Goal: Task Accomplishment & Management: Complete application form

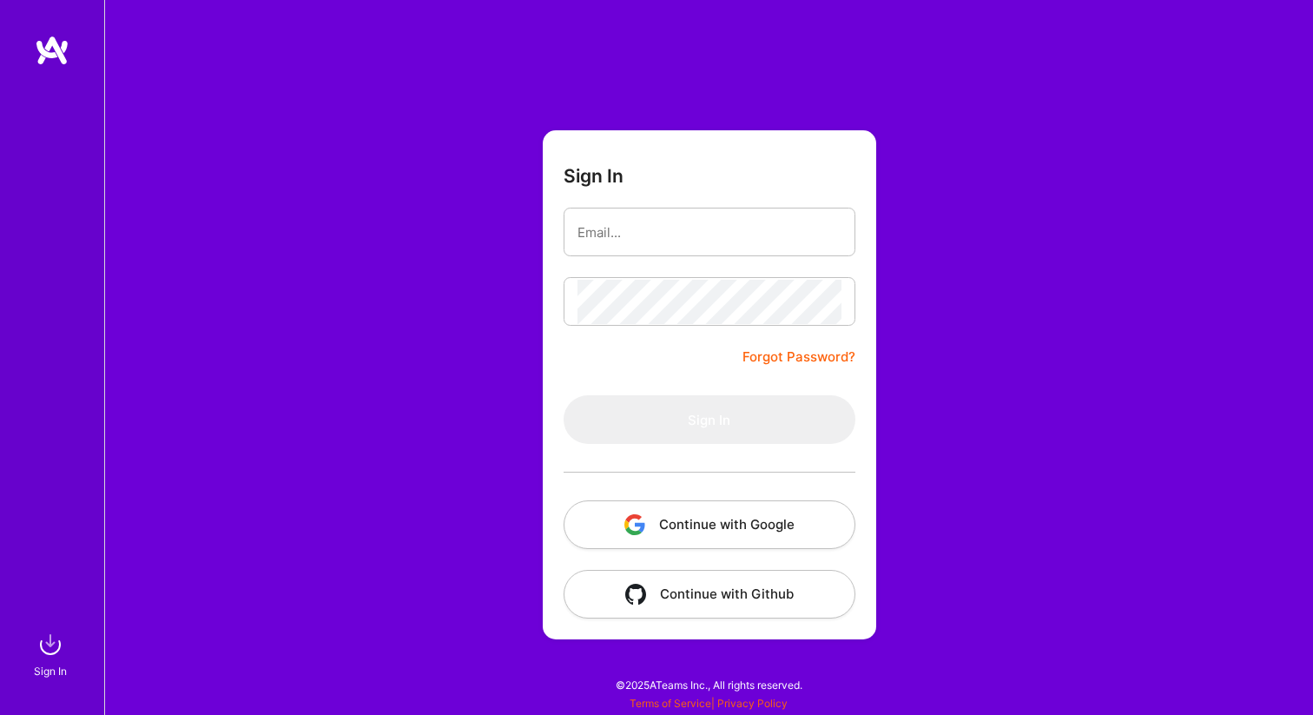
click at [670, 513] on button "Continue with Google" at bounding box center [710, 524] width 292 height 49
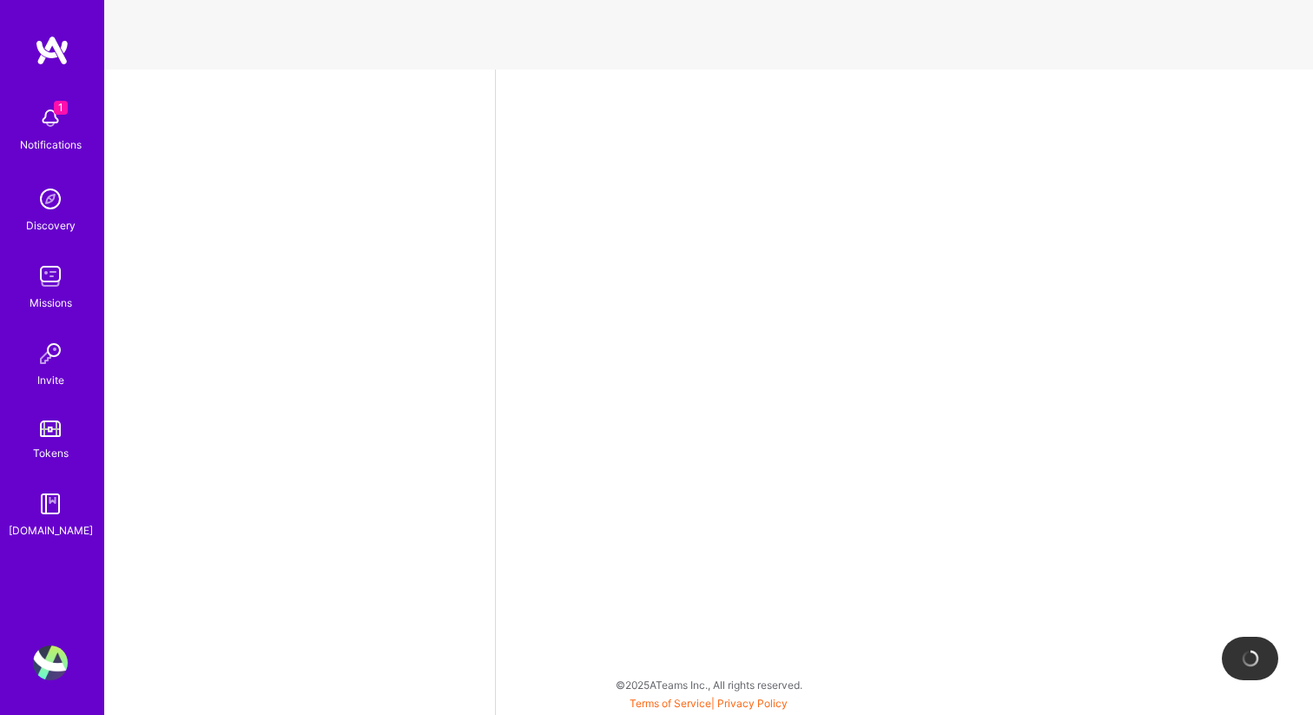
select select "US"
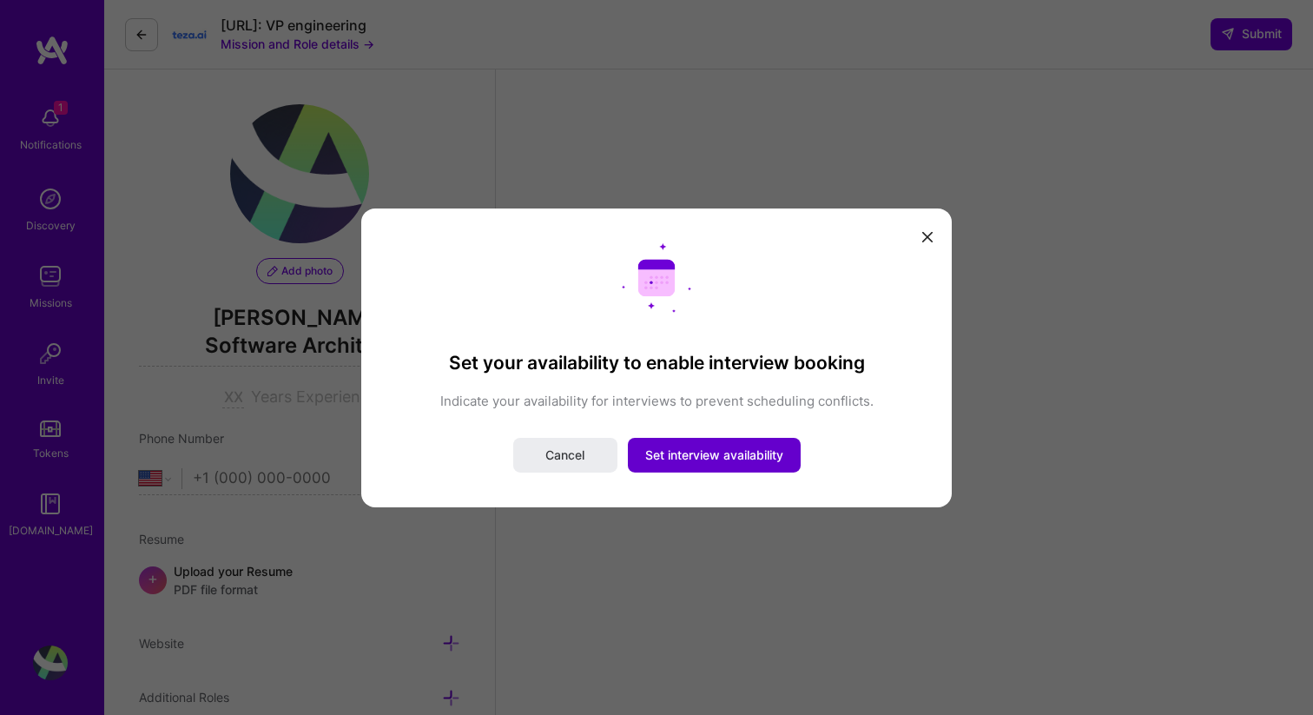
click at [696, 457] on span "Set interview availability" at bounding box center [714, 454] width 138 height 17
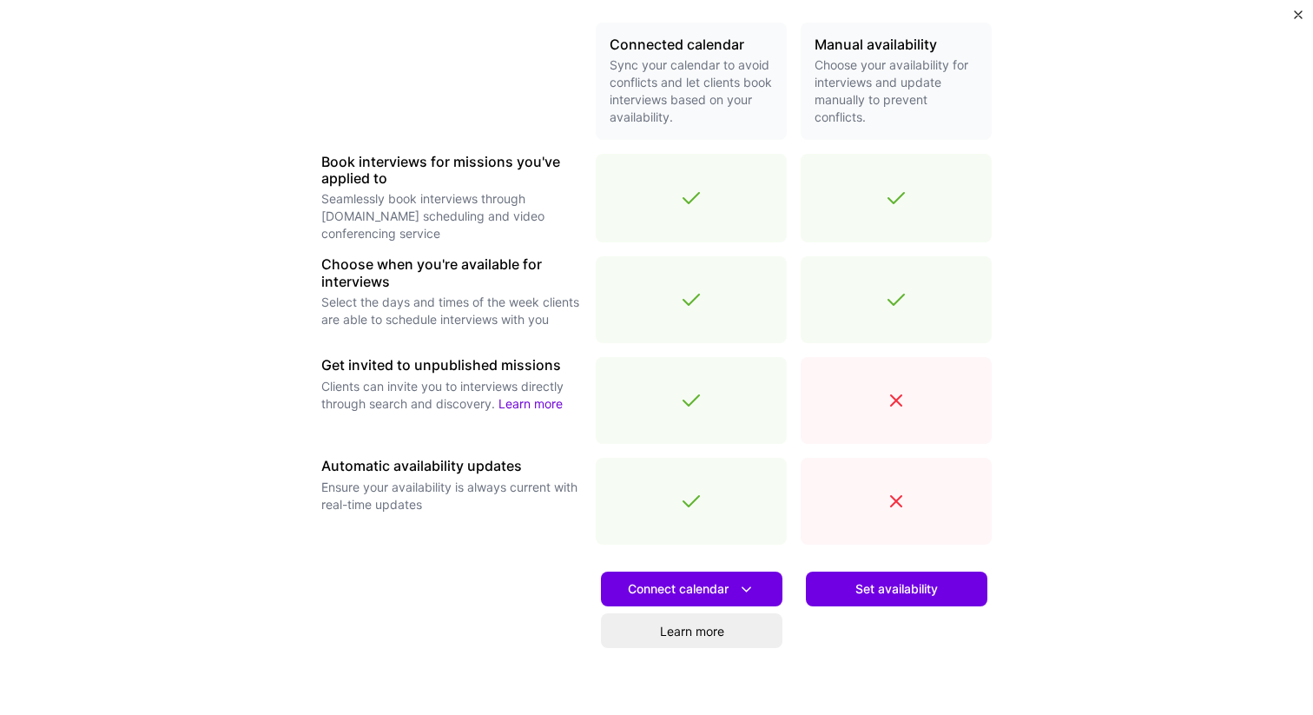
scroll to position [428, 0]
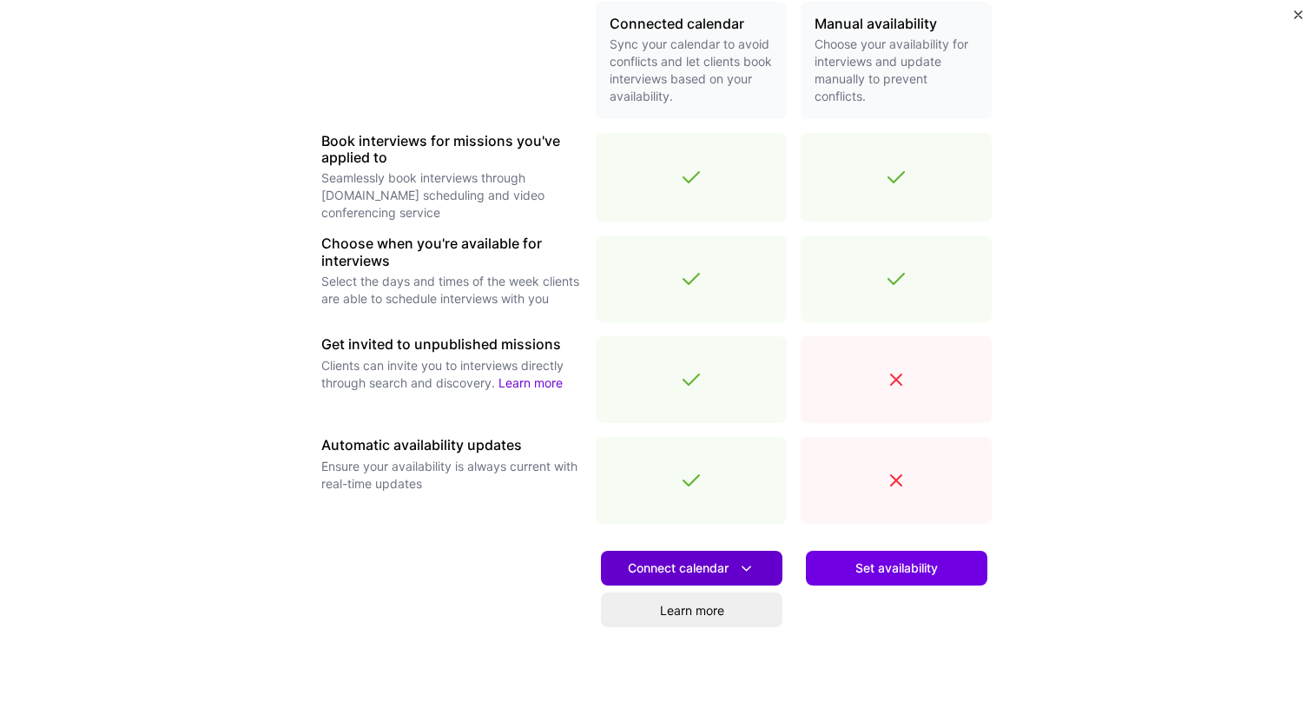
click at [675, 567] on span "Connect calendar" at bounding box center [692, 568] width 128 height 18
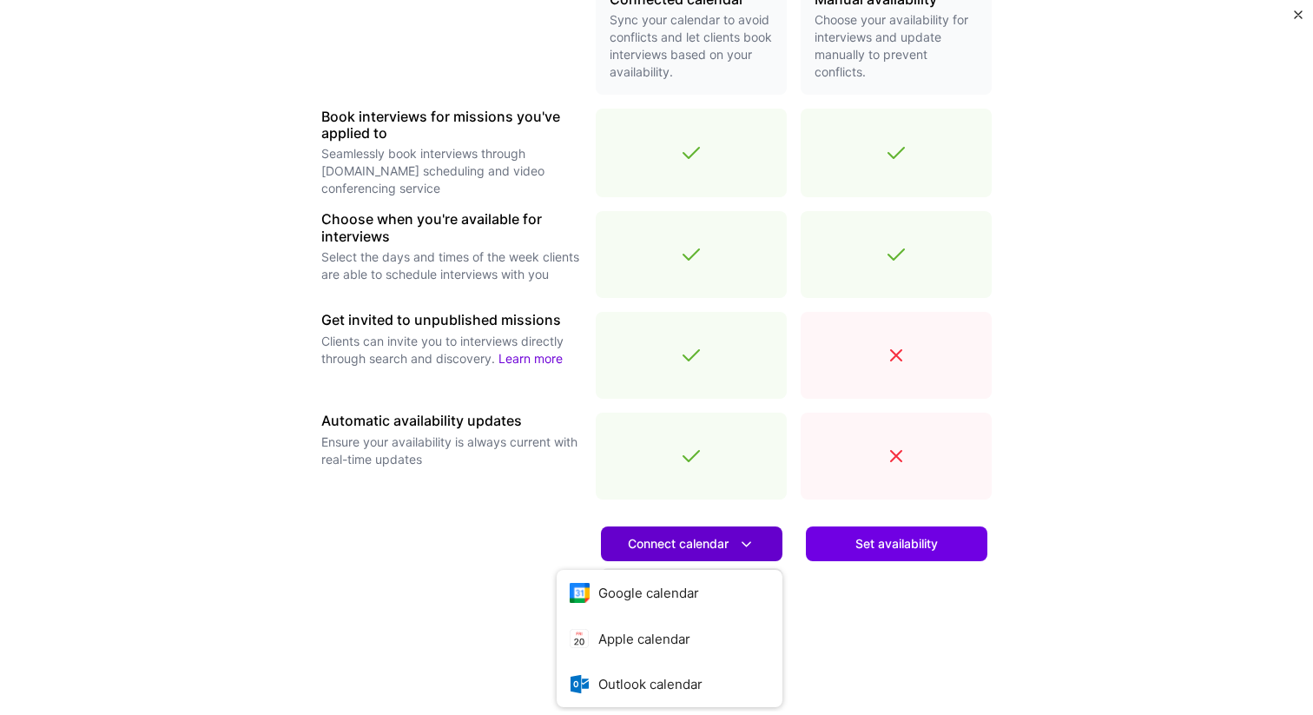
scroll to position [472, 0]
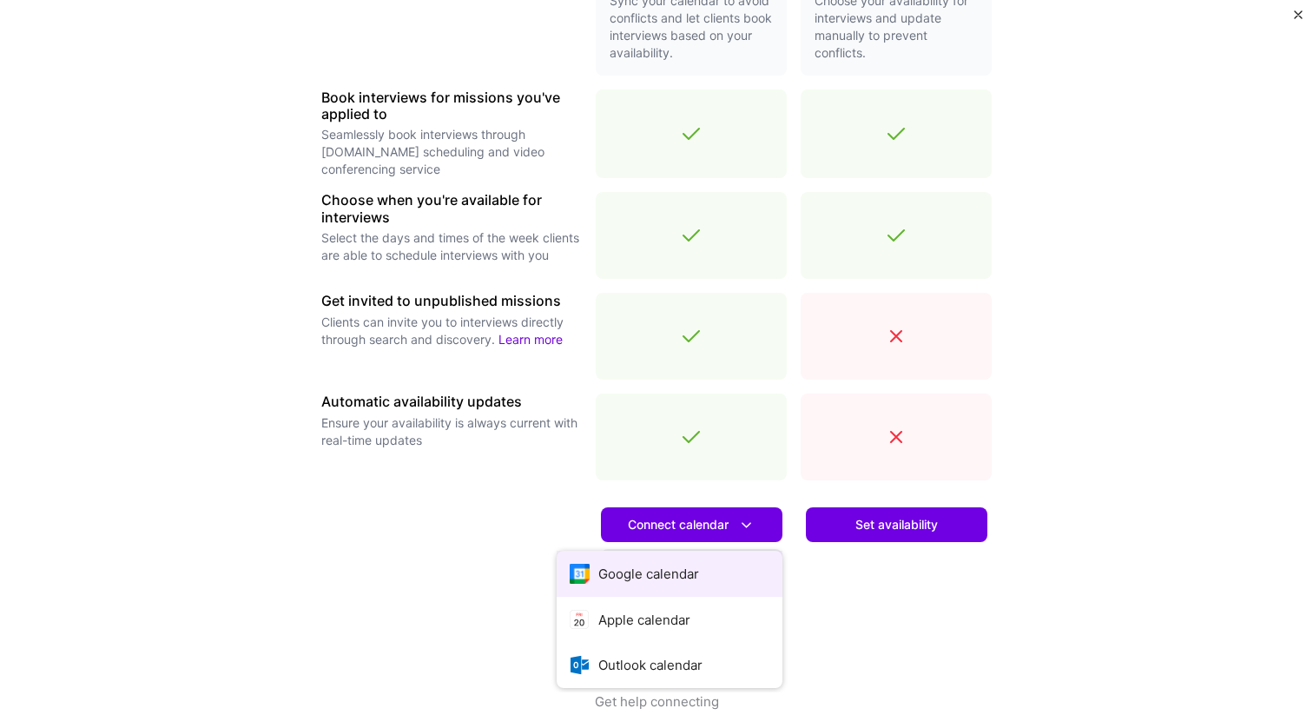
click at [662, 570] on button "Google calendar" at bounding box center [670, 574] width 226 height 46
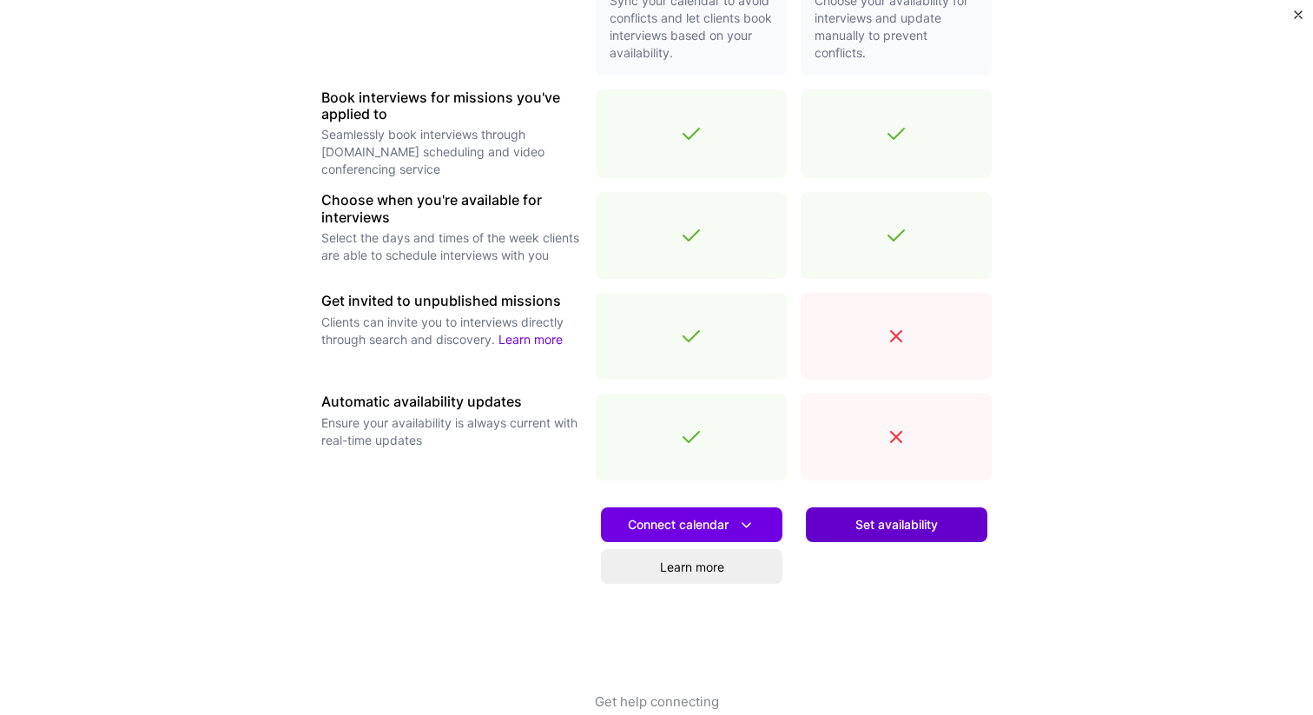
click at [856, 527] on span "Set availability" at bounding box center [897, 524] width 83 height 17
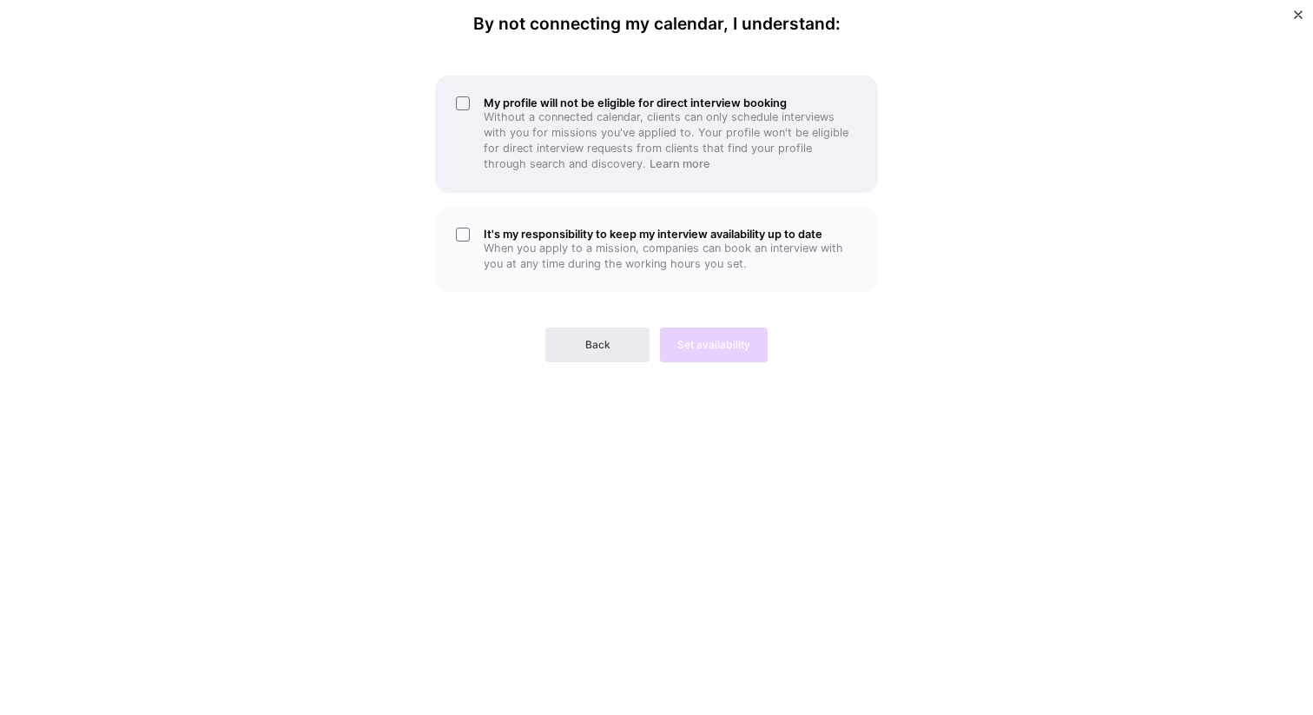
click at [459, 102] on div "My profile will not be eligible for direct interview booking Without a connecte…" at bounding box center [656, 134] width 443 height 117
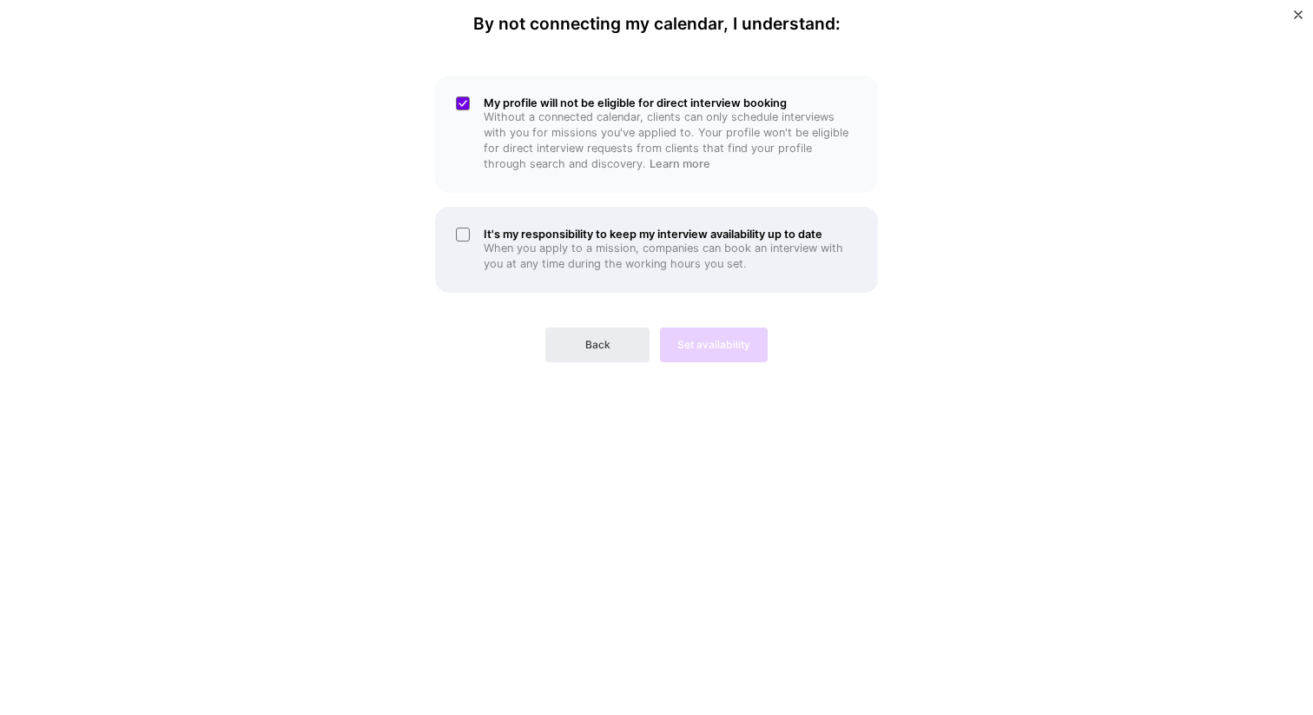
click at [456, 228] on div "It's my responsibility to keep my interview availability up to date When you ap…" at bounding box center [656, 250] width 443 height 86
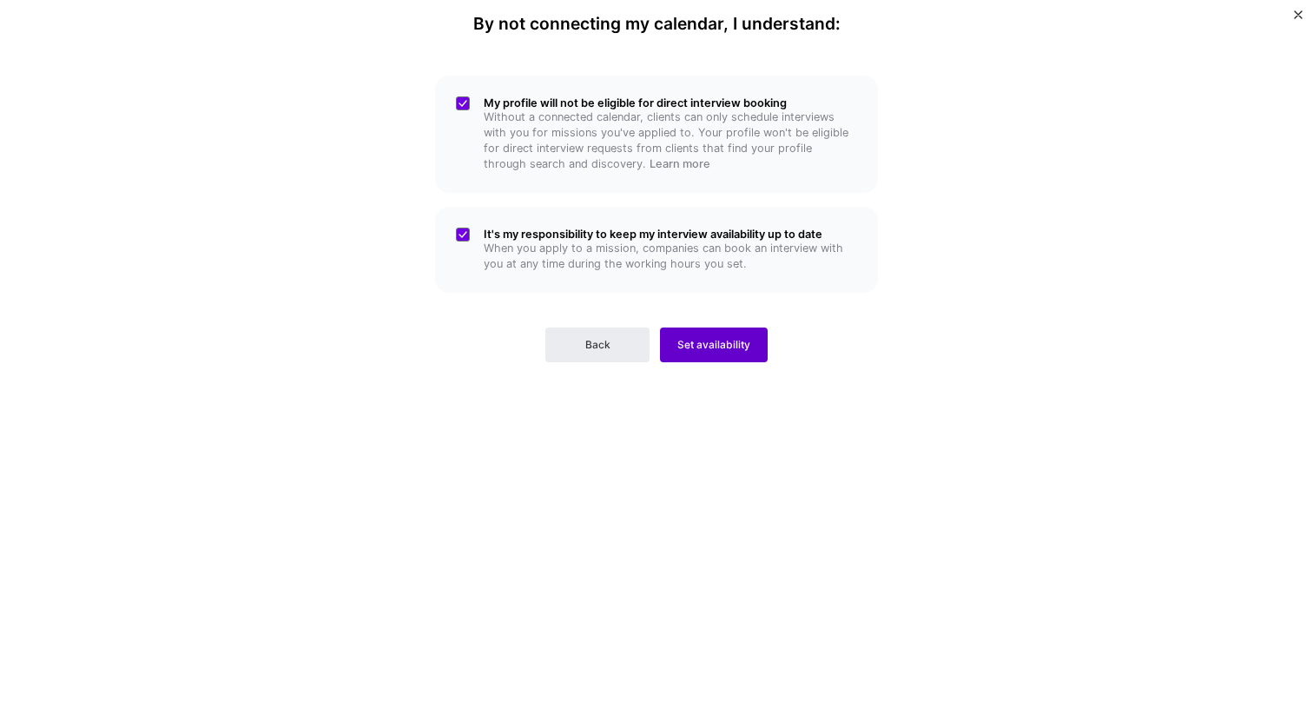
click at [724, 357] on button "Set availability" at bounding box center [714, 344] width 108 height 35
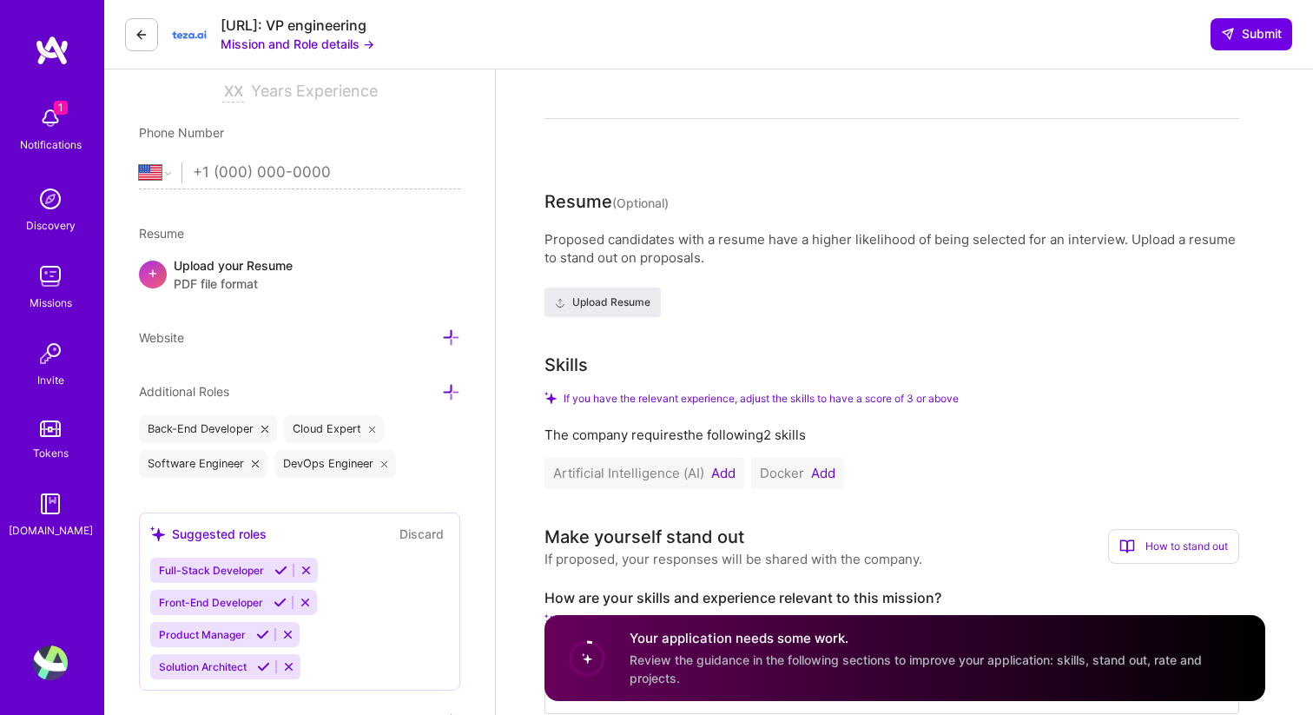
scroll to position [307, 0]
click at [820, 476] on button "Add" at bounding box center [823, 473] width 24 height 14
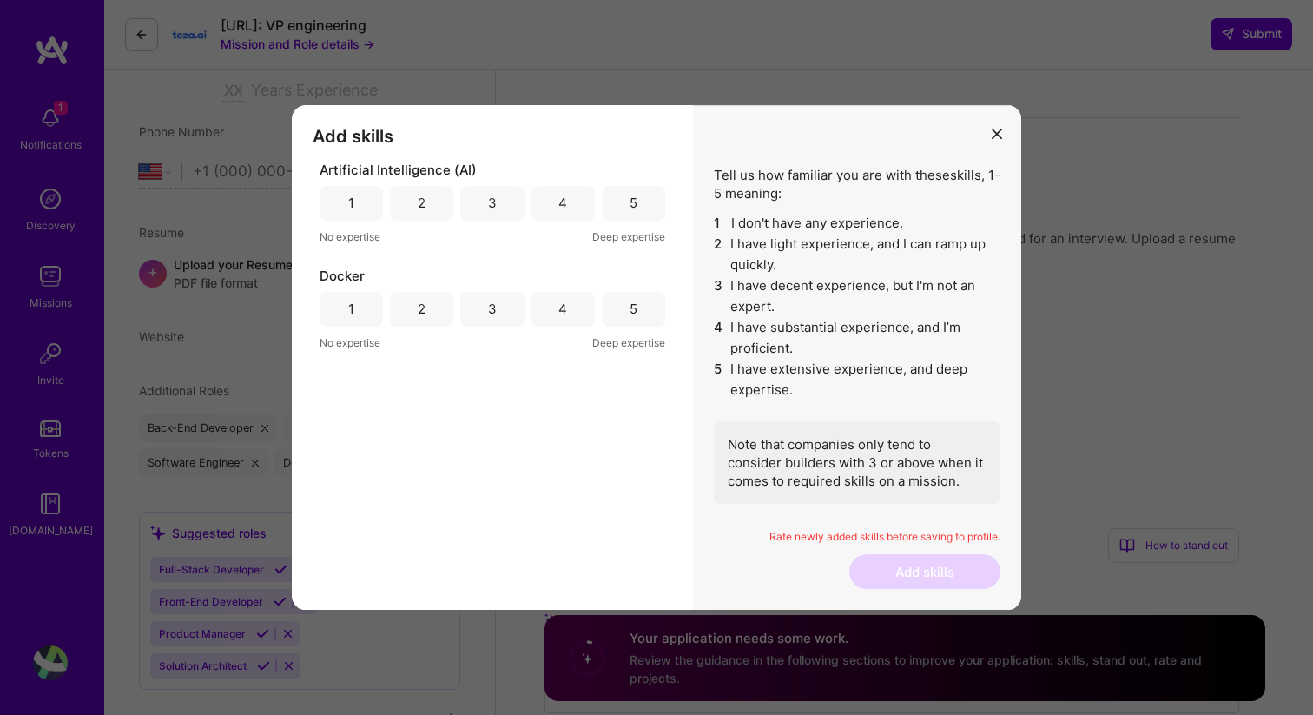
click at [625, 313] on div "5" at bounding box center [633, 309] width 63 height 35
click at [566, 206] on div "4" at bounding box center [562, 203] width 9 height 18
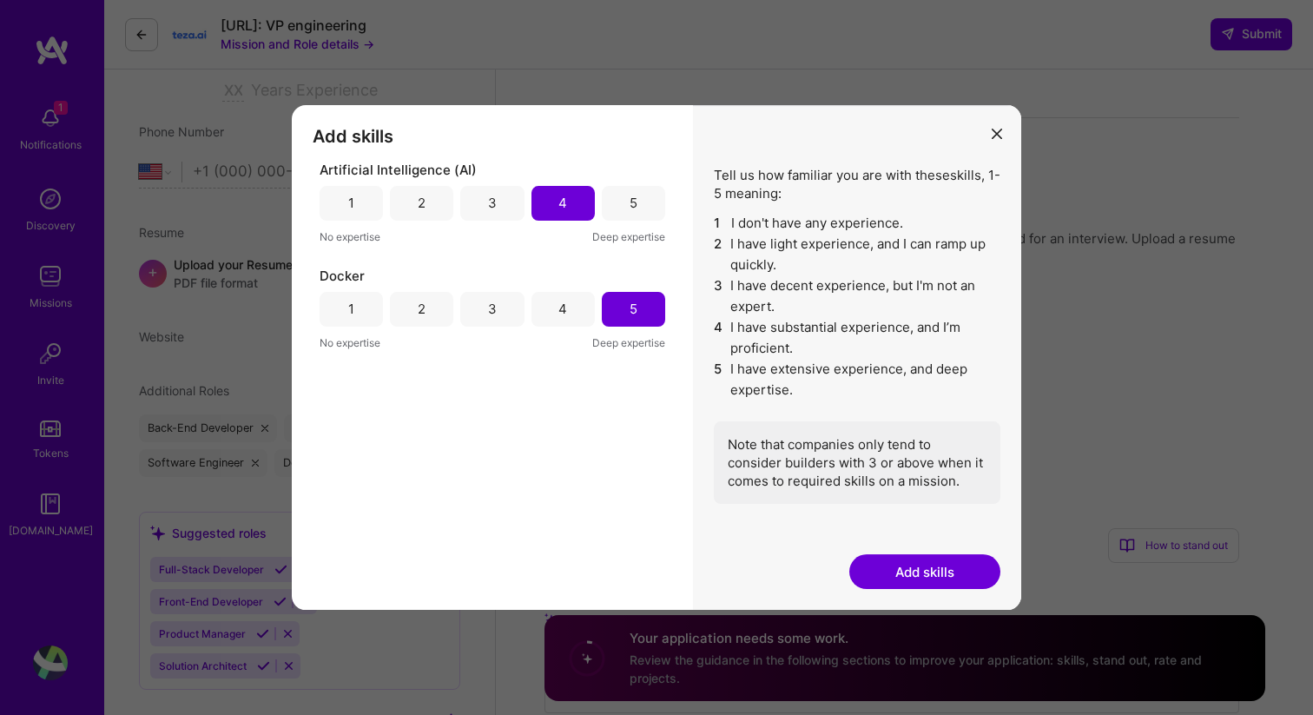
click at [902, 575] on button "Add skills" at bounding box center [924, 571] width 151 height 35
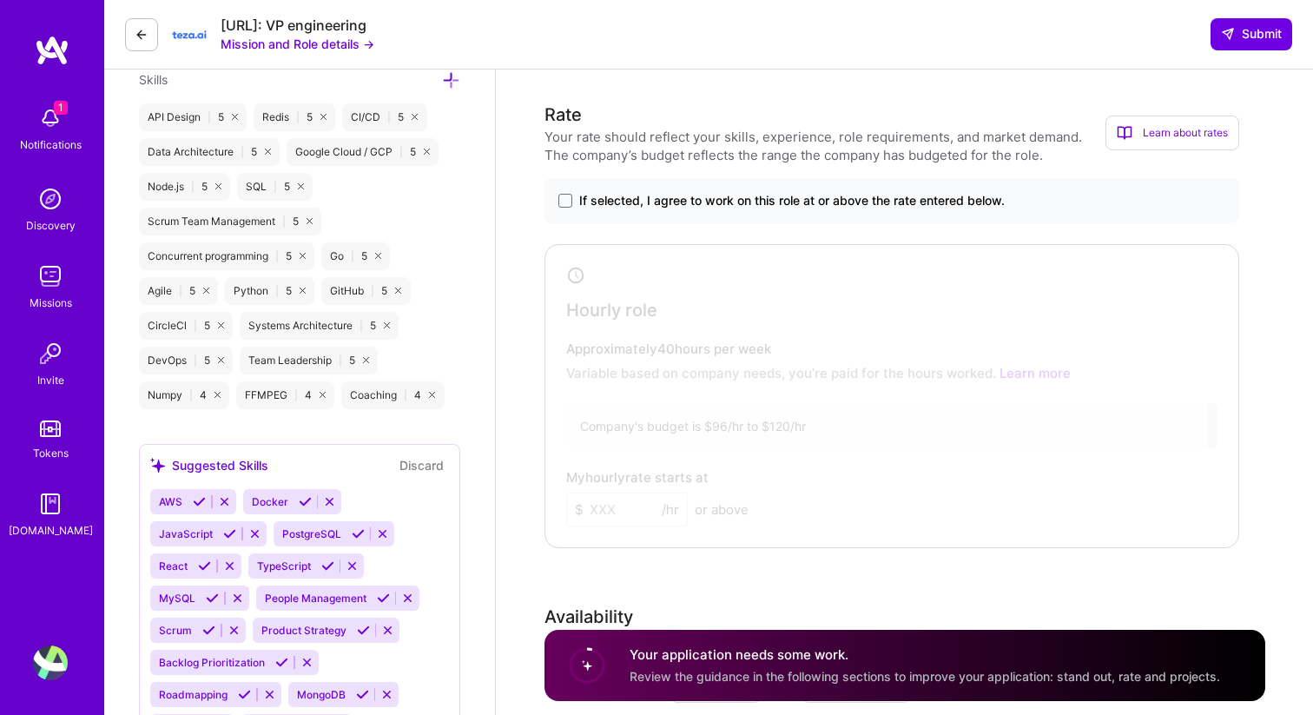
scroll to position [944, 0]
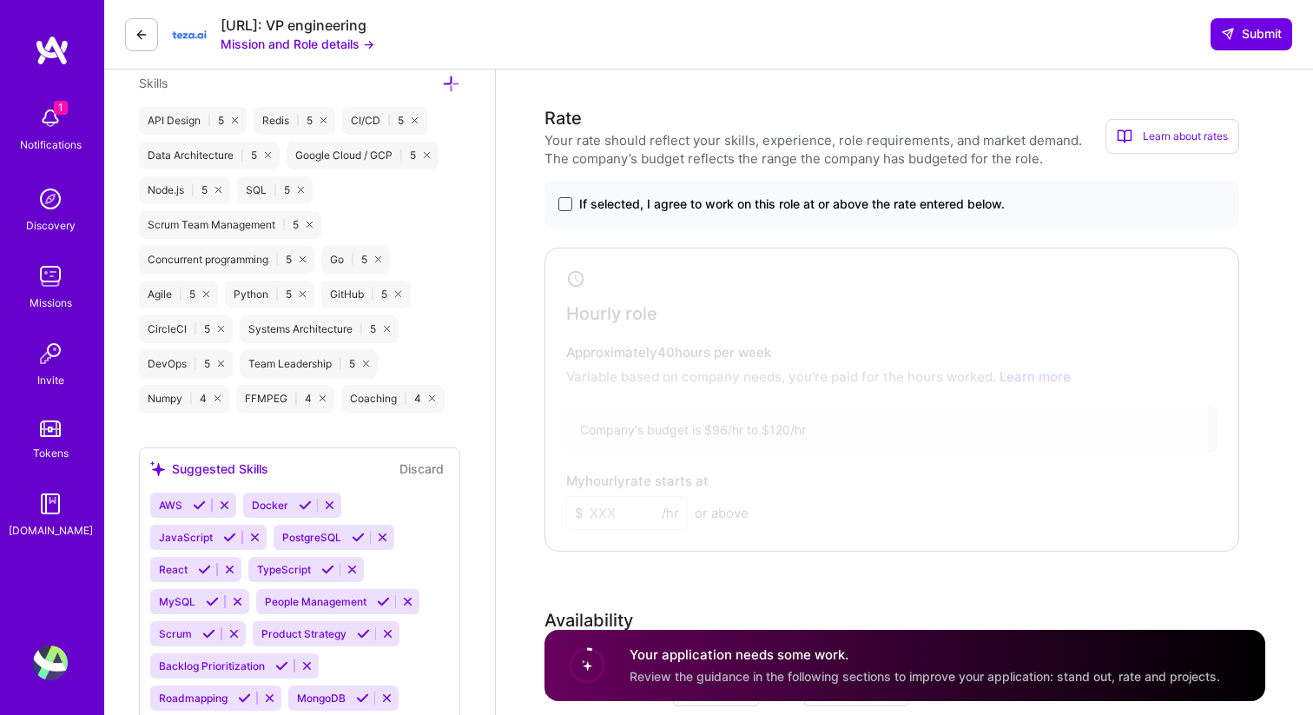
click at [558, 202] on span at bounding box center [565, 204] width 14 height 14
click at [0, 0] on input "If selected, I agree to work on this role at or above the rate entered below." at bounding box center [0, 0] width 0 height 0
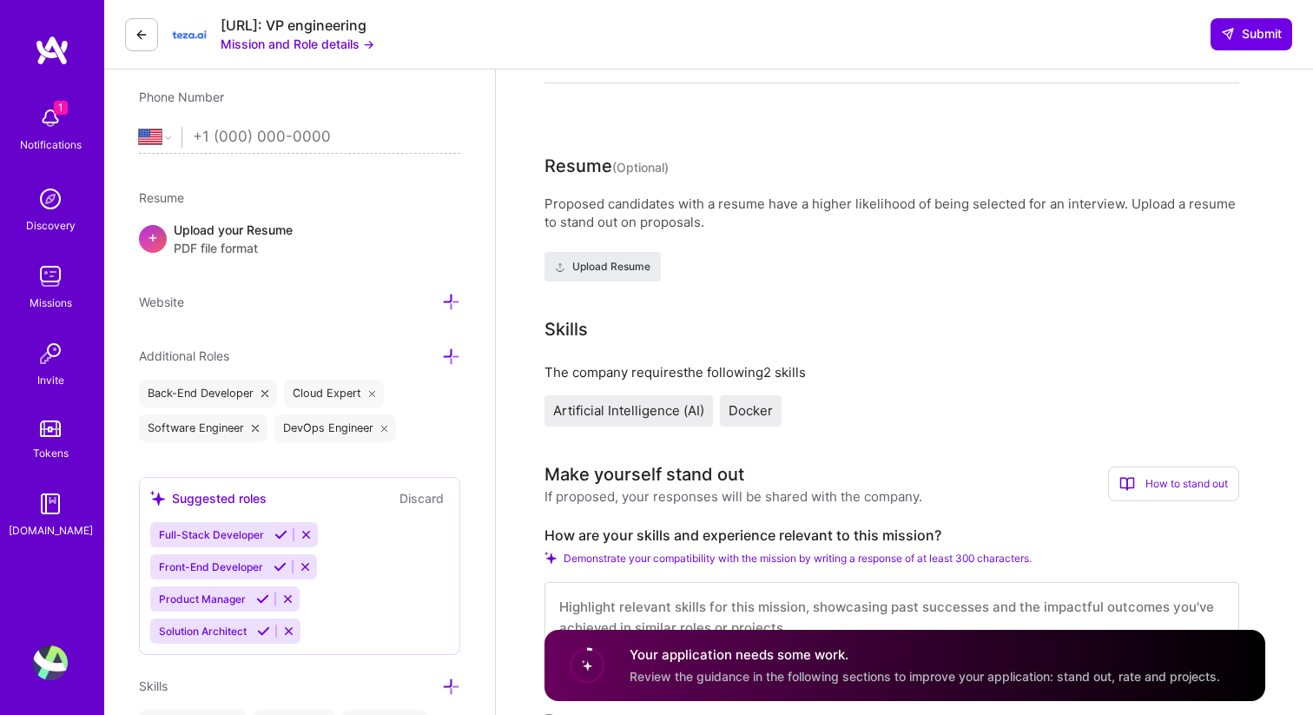
scroll to position [0, 0]
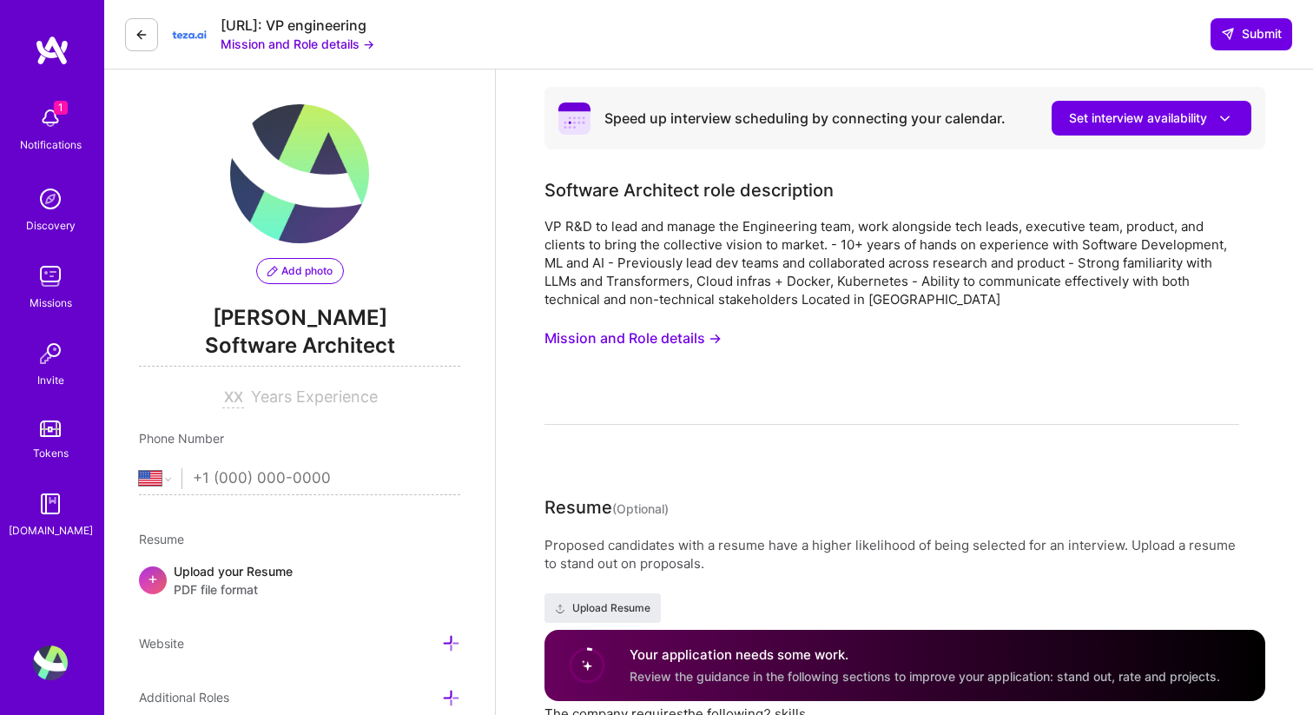
click at [252, 345] on span "Software Architect" at bounding box center [299, 349] width 321 height 36
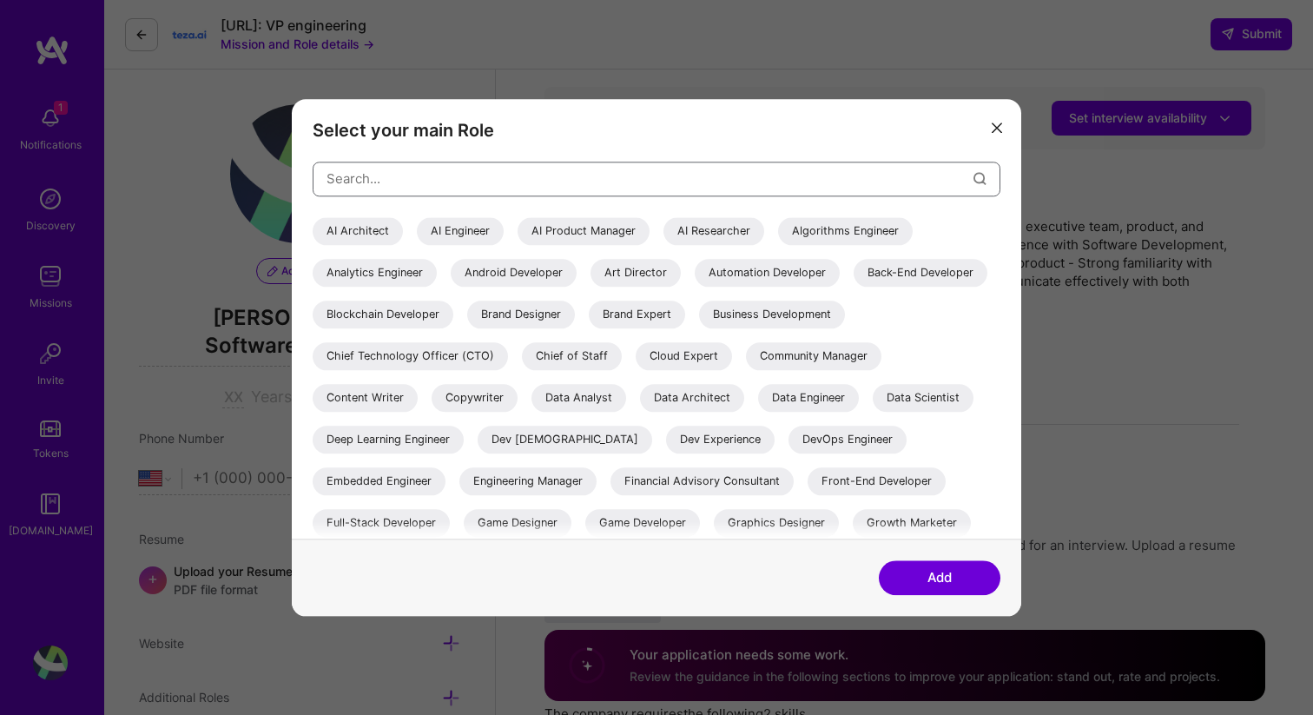
click at [449, 179] on input "modal" at bounding box center [650, 178] width 647 height 44
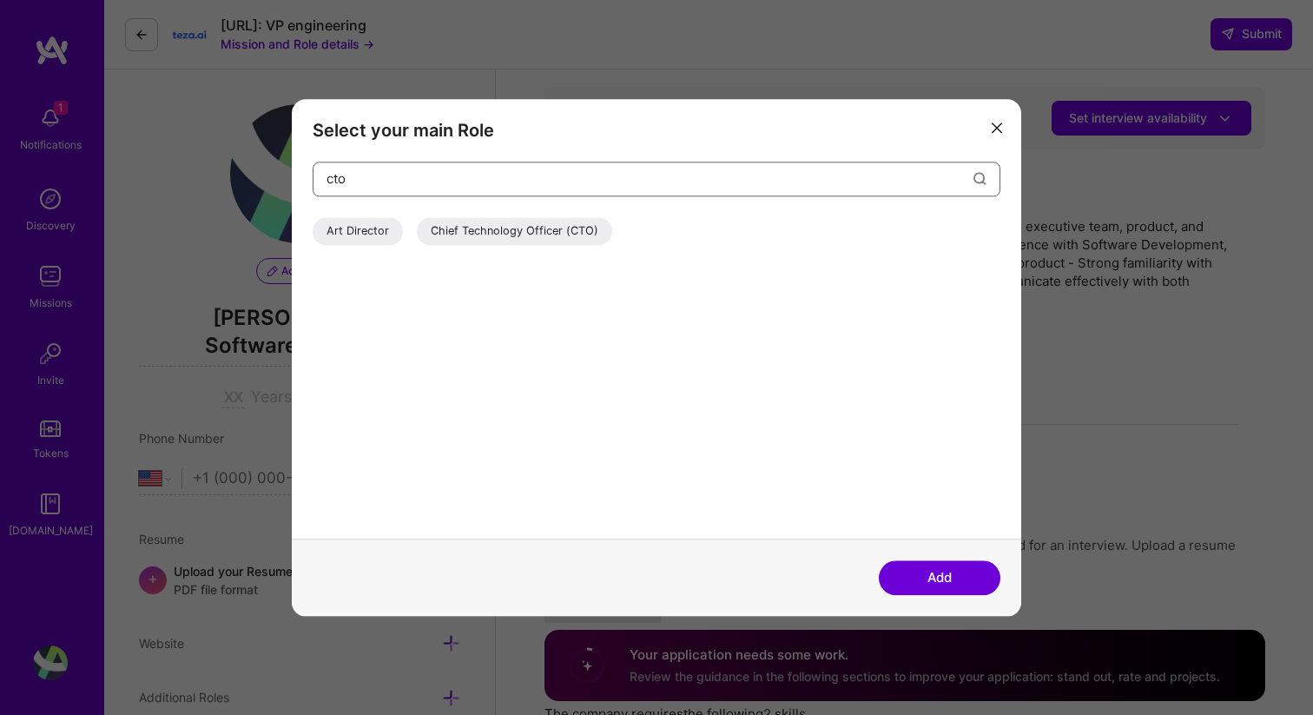
type input "cto"
click at [531, 233] on div "Chief Technology Officer (CTO)" at bounding box center [514, 231] width 195 height 28
click at [910, 577] on button "Add" at bounding box center [940, 577] width 122 height 35
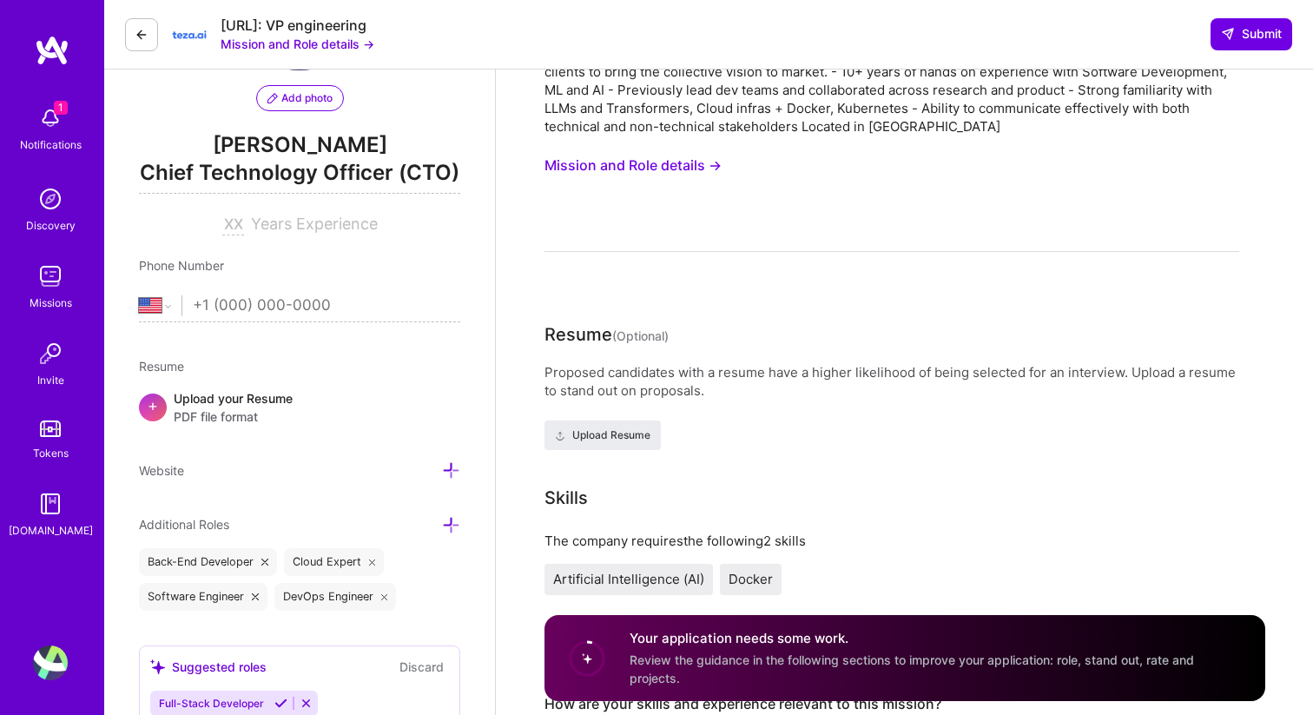
scroll to position [174, 0]
click at [178, 470] on span "Website" at bounding box center [161, 469] width 45 height 15
click at [450, 467] on icon at bounding box center [451, 469] width 18 height 18
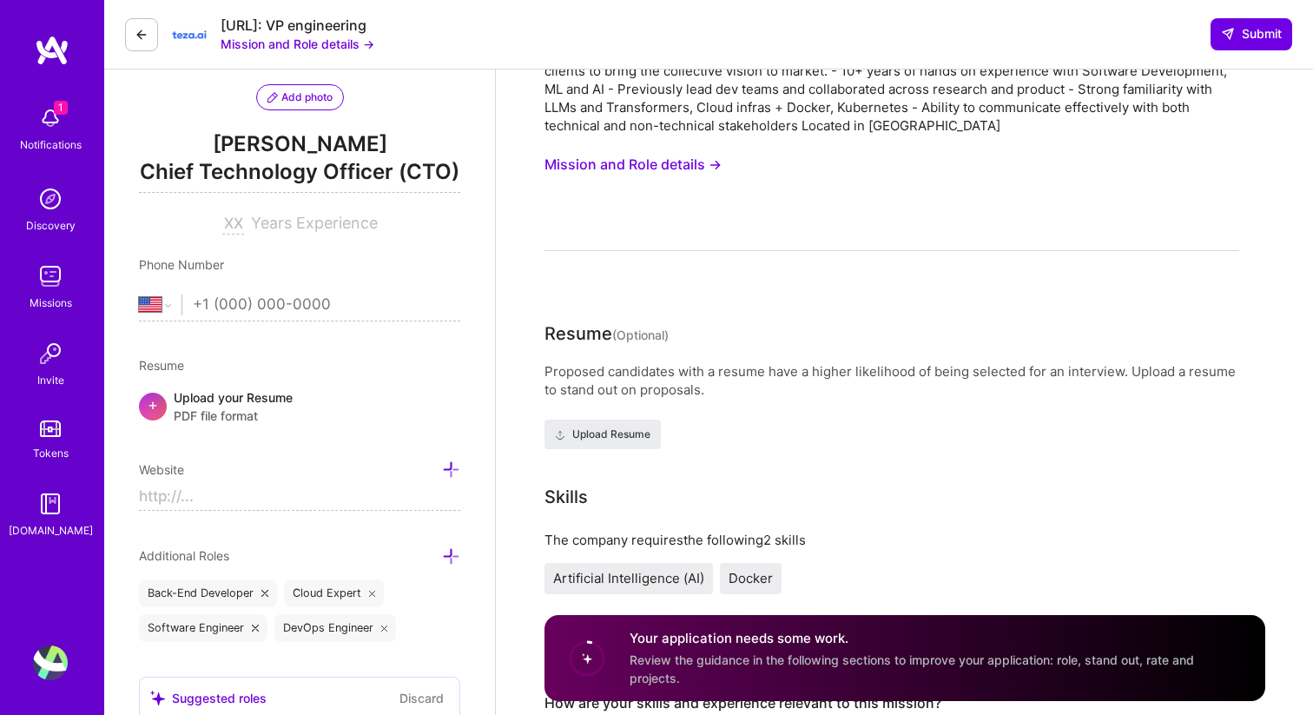
click at [253, 402] on div "Upload your Resume PDF file format" at bounding box center [233, 406] width 119 height 36
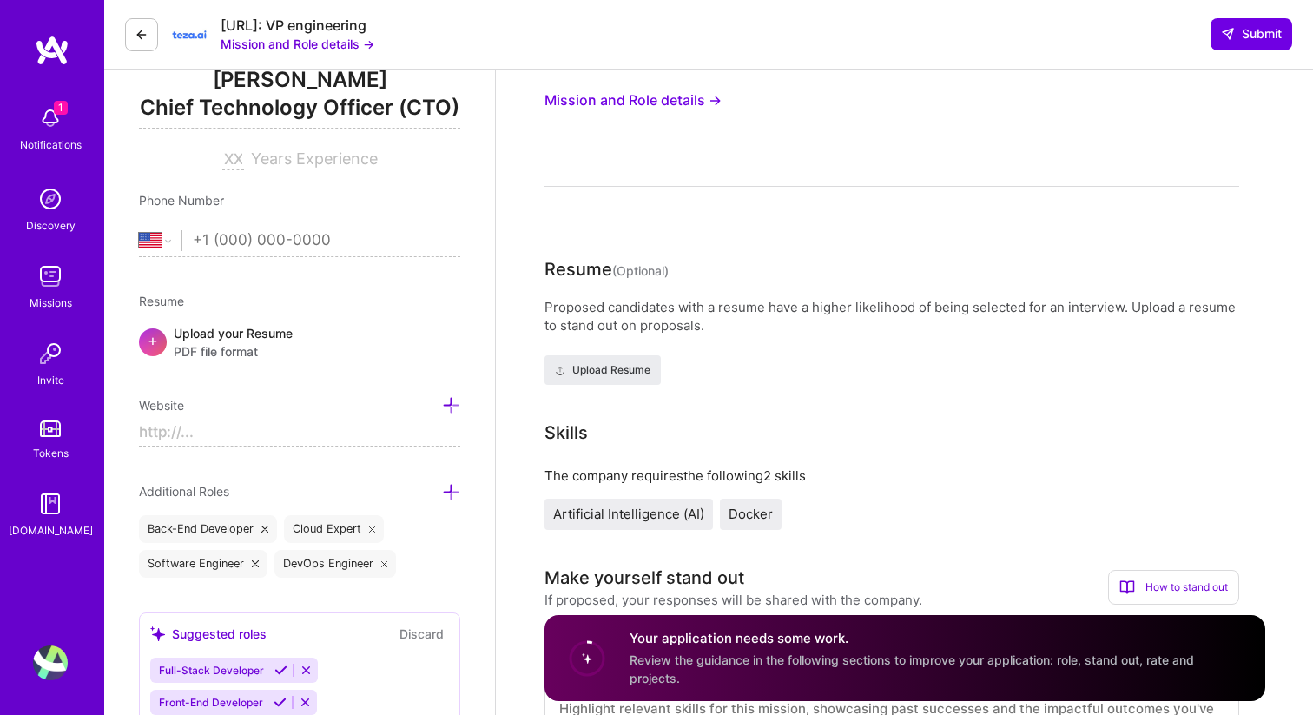
scroll to position [239, 0]
